Goal: Task Accomplishment & Management: Use online tool/utility

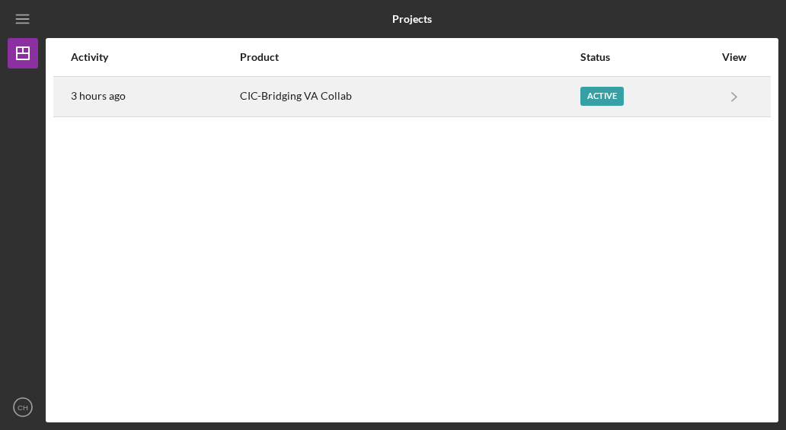
click at [333, 98] on div "CIC-Bridging VA Collab" at bounding box center [409, 97] width 339 height 38
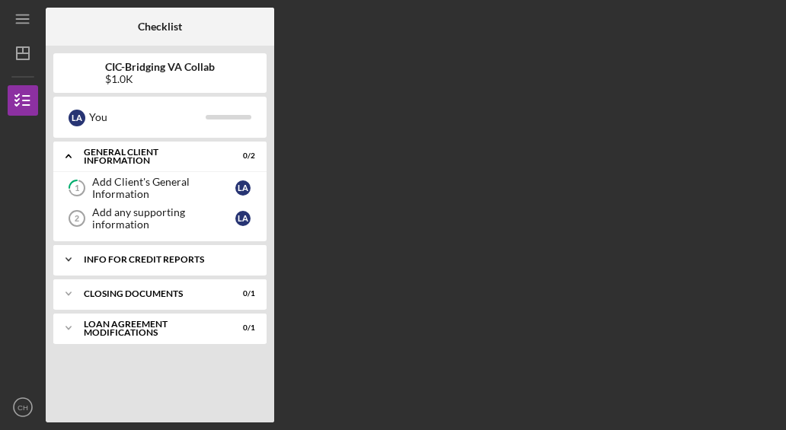
click at [125, 260] on div "Info for Credit Reports" at bounding box center [166, 259] width 164 height 9
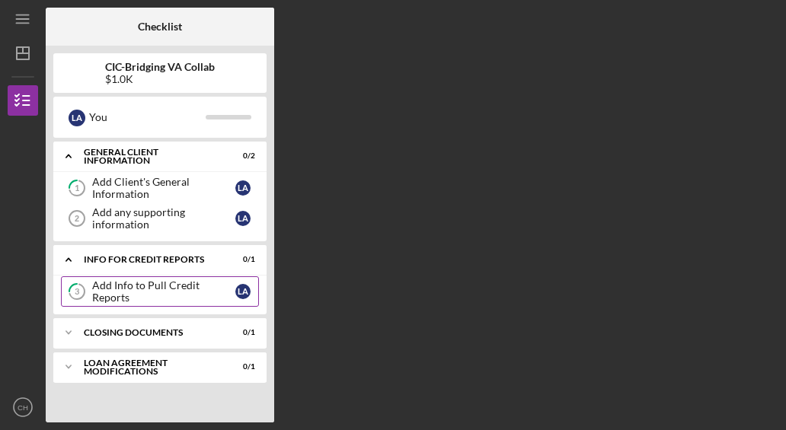
click at [139, 292] on div "Add Info to Pull Credit Reports" at bounding box center [163, 291] width 143 height 24
